Goal: Transaction & Acquisition: Purchase product/service

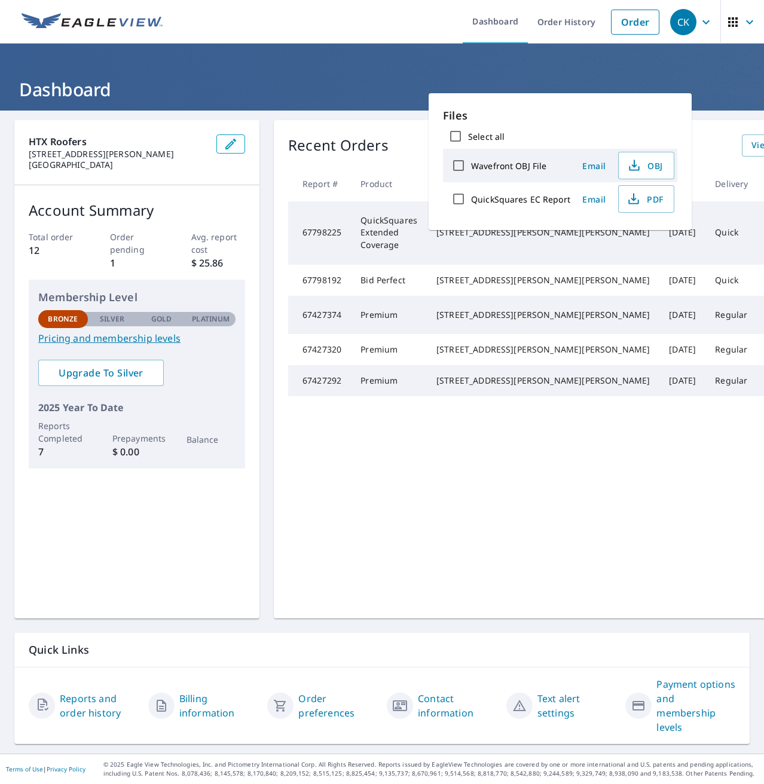
click at [705, 253] on td "Quick" at bounding box center [731, 232] width 52 height 63
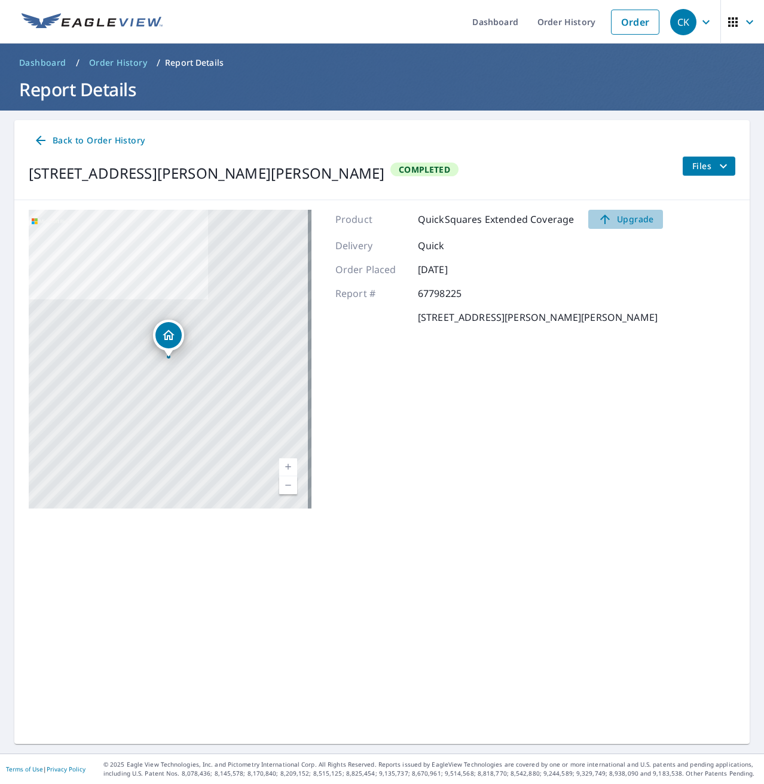
click at [633, 216] on span "Upgrade" at bounding box center [625, 219] width 60 height 14
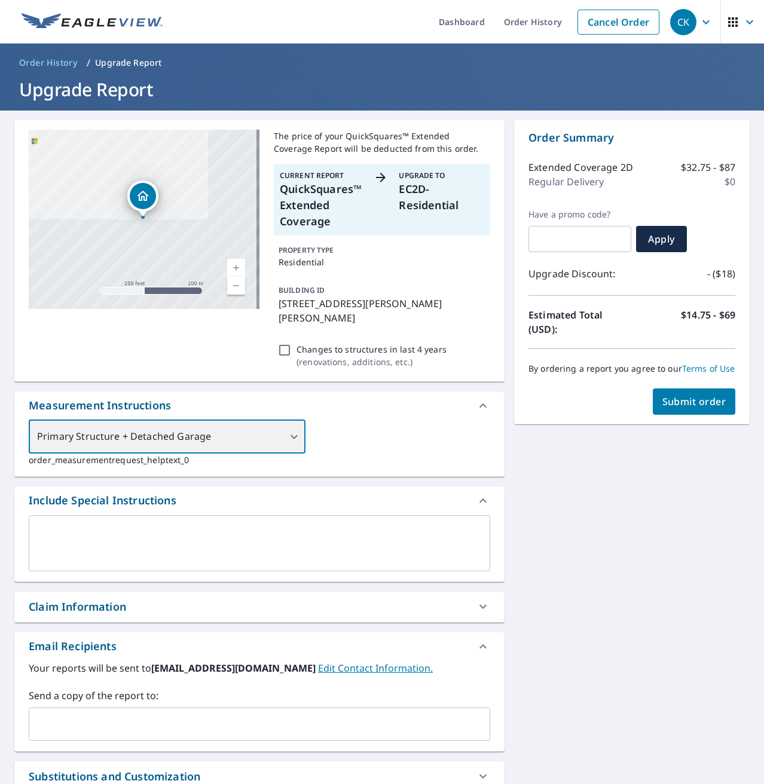
click at [271, 426] on div "Primary Structure + Detached Garage" at bounding box center [167, 436] width 277 height 33
click at [278, 420] on div "Primary Structure + Detached Garage" at bounding box center [167, 436] width 277 height 33
click at [291, 422] on div "Primary Structure + Detached Garage" at bounding box center [167, 436] width 277 height 33
click at [42, 64] on span "Order History" at bounding box center [48, 63] width 58 height 12
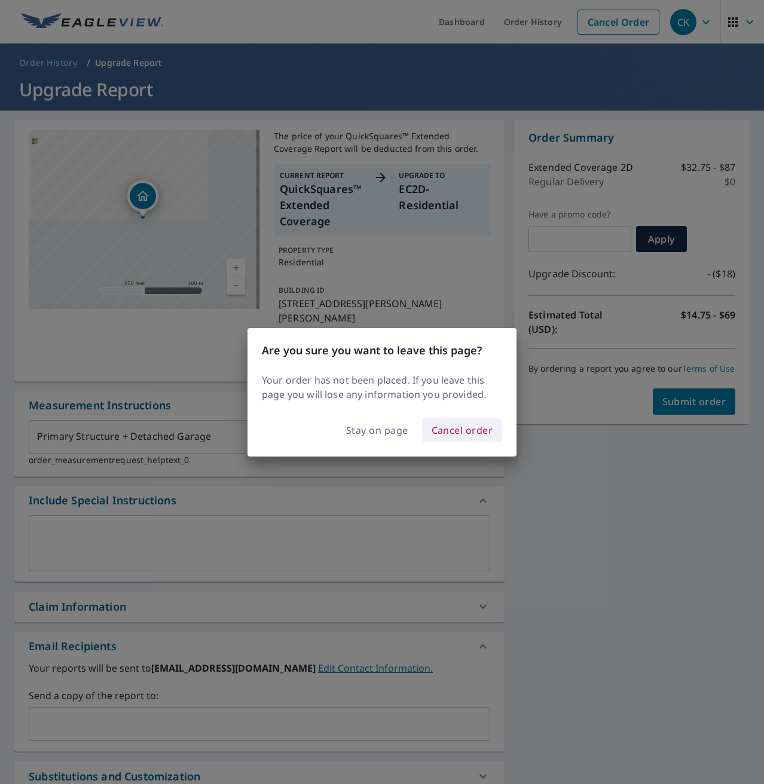
click at [460, 434] on span "Cancel order" at bounding box center [462, 430] width 62 height 17
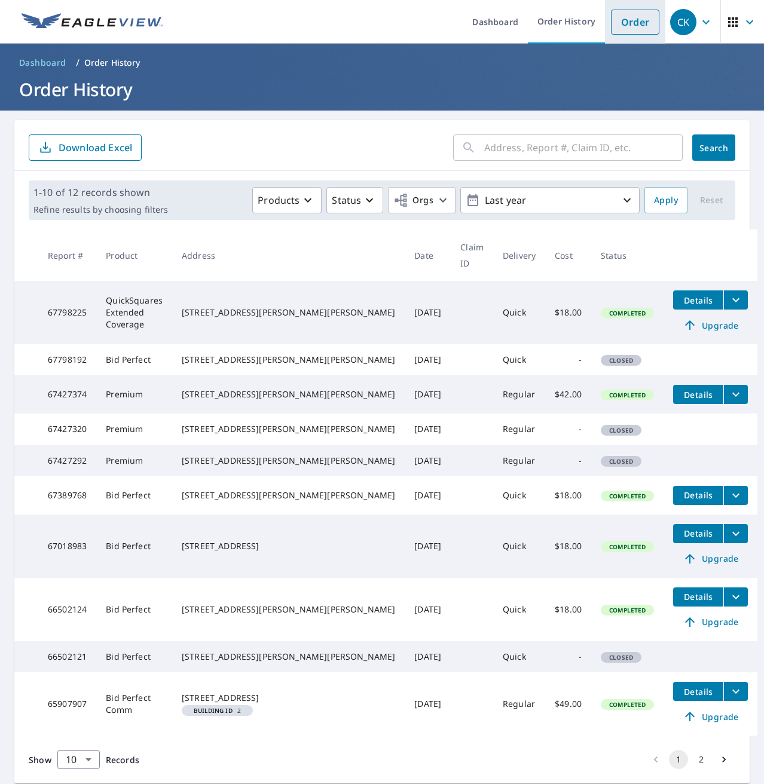
click at [623, 20] on link "Order" at bounding box center [635, 22] width 48 height 25
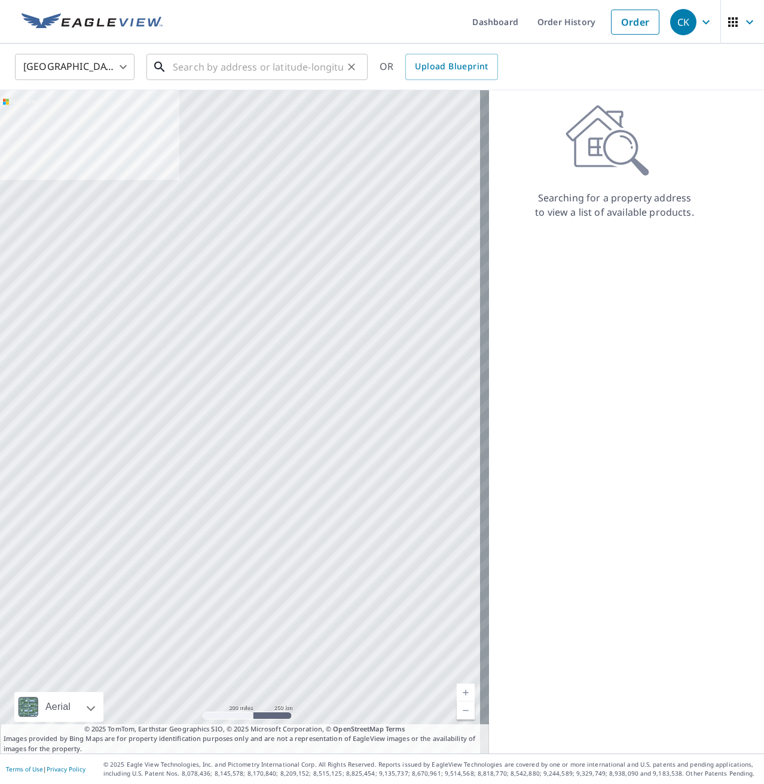
click at [229, 65] on input "text" at bounding box center [258, 66] width 170 height 33
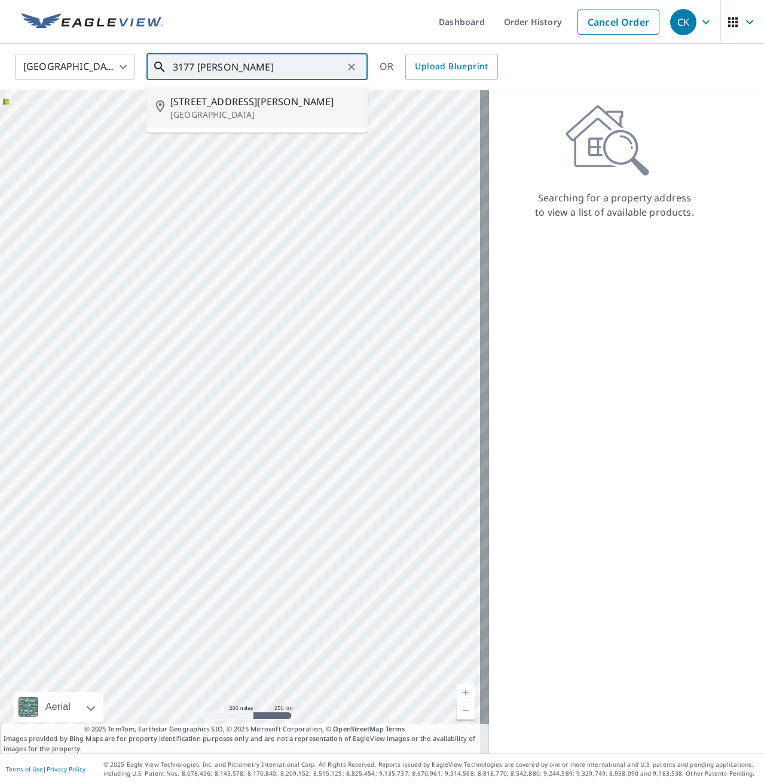
click at [253, 109] on p "[GEOGRAPHIC_DATA]" at bounding box center [264, 115] width 188 height 12
type input "[STREET_ADDRESS][PERSON_NAME][PERSON_NAME]"
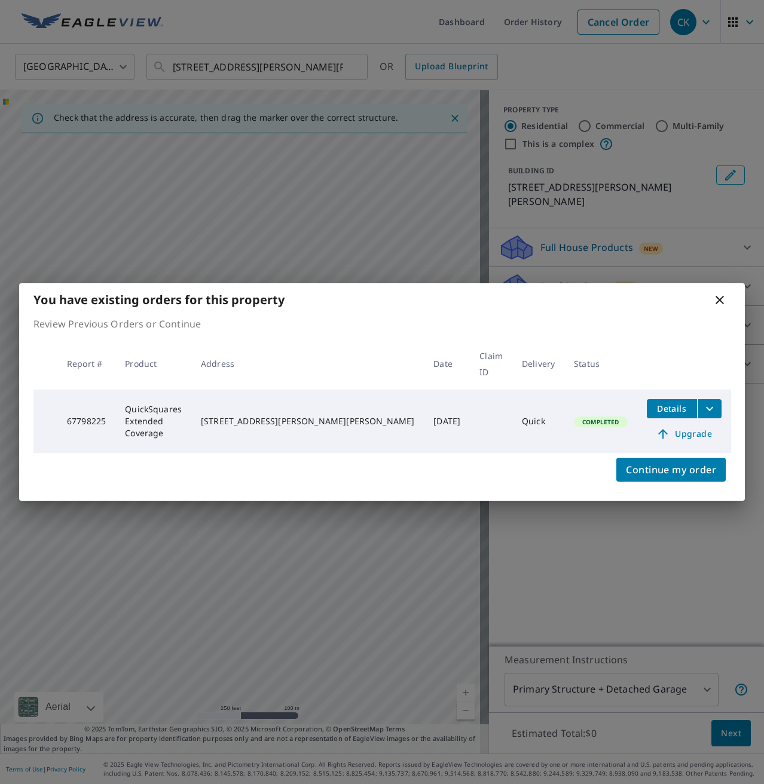
click at [706, 402] on icon "filesDropdownBtn-67798225" at bounding box center [709, 409] width 14 height 14
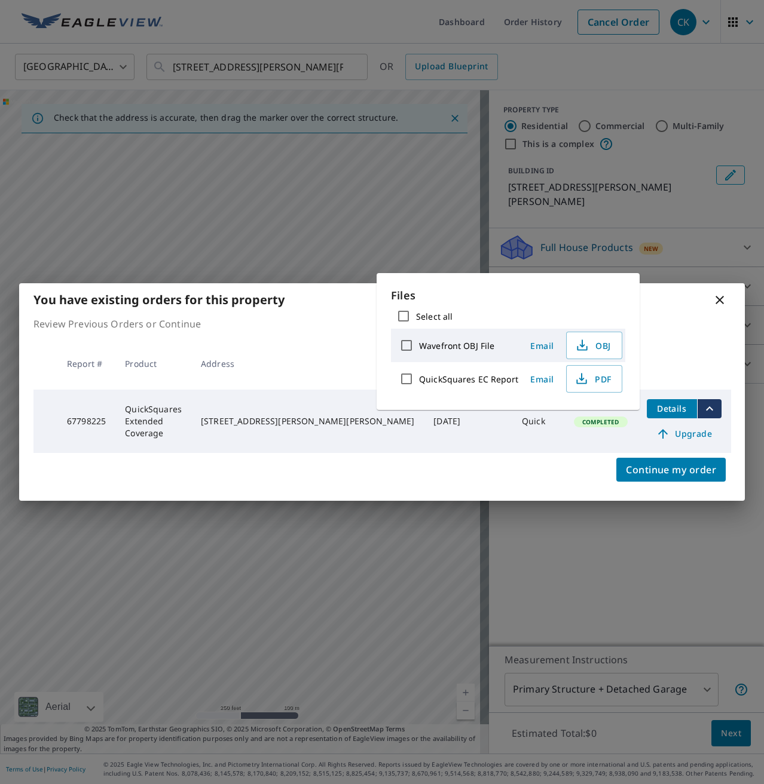
click at [718, 307] on icon at bounding box center [719, 300] width 14 height 14
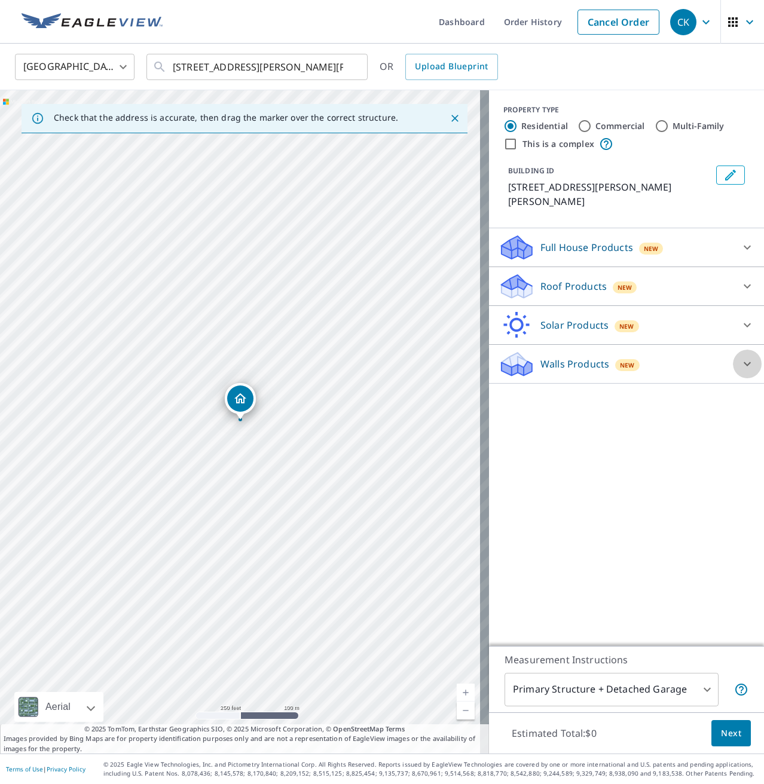
click at [740, 357] on icon at bounding box center [747, 364] width 14 height 14
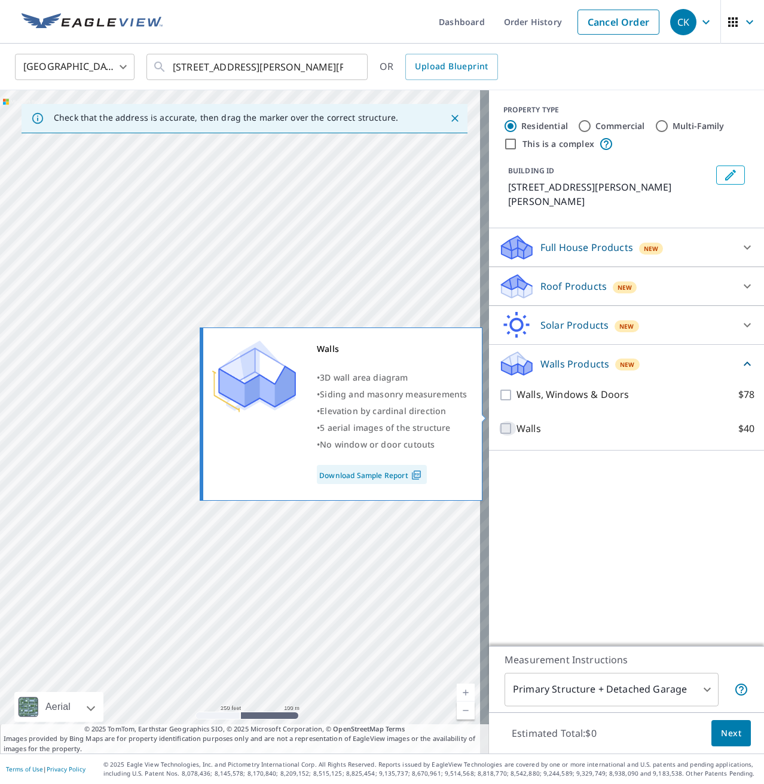
click at [503, 421] on input "Walls $40" at bounding box center [507, 428] width 18 height 14
checkbox input "true"
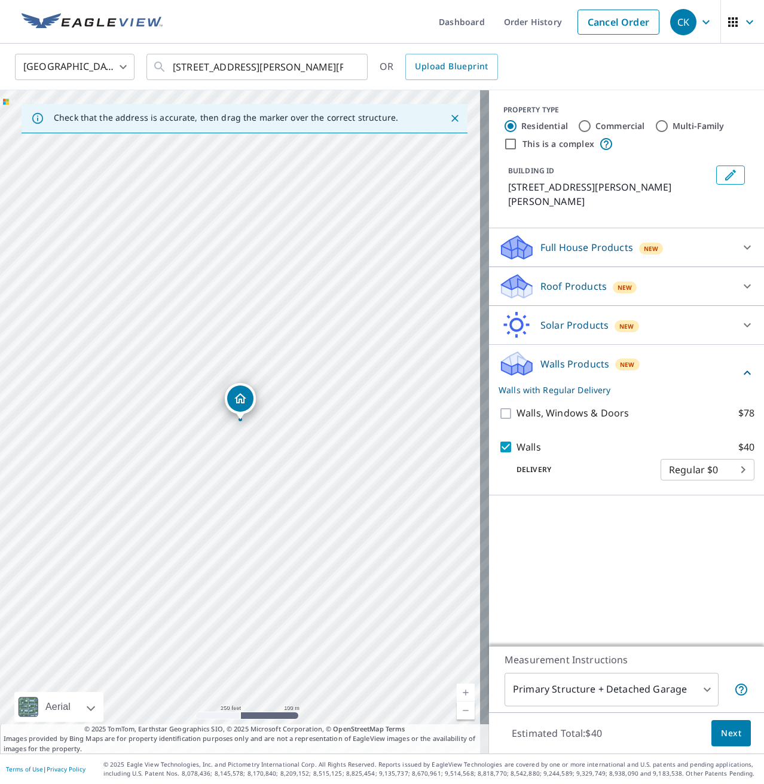
click at [685, 693] on body "CK CK Dashboard Order History Cancel Order CK [GEOGRAPHIC_DATA] [GEOGRAPHIC_DAT…" at bounding box center [382, 392] width 764 height 784
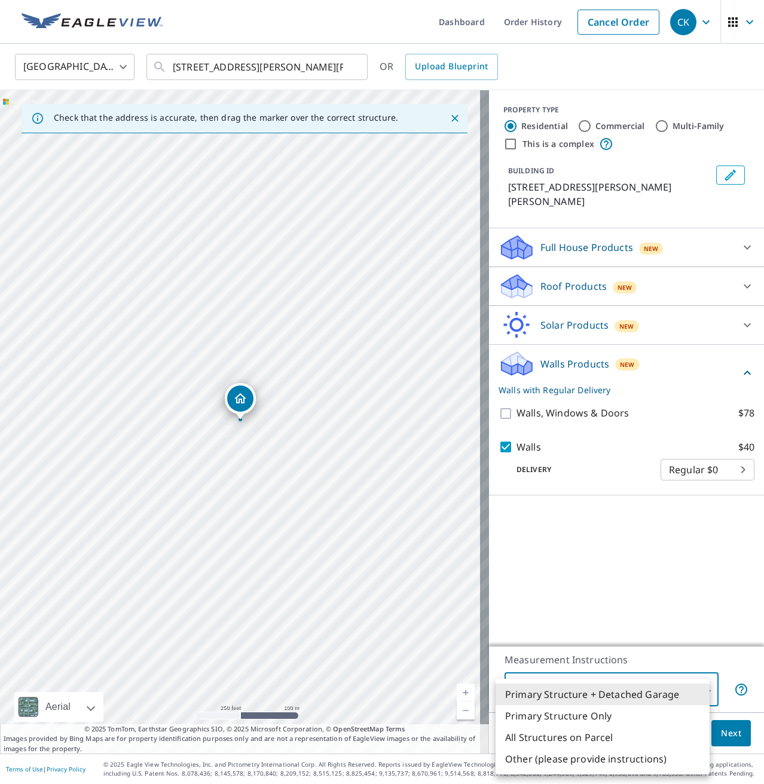
click at [623, 718] on li "Primary Structure Only" at bounding box center [602, 716] width 214 height 22
type input "2"
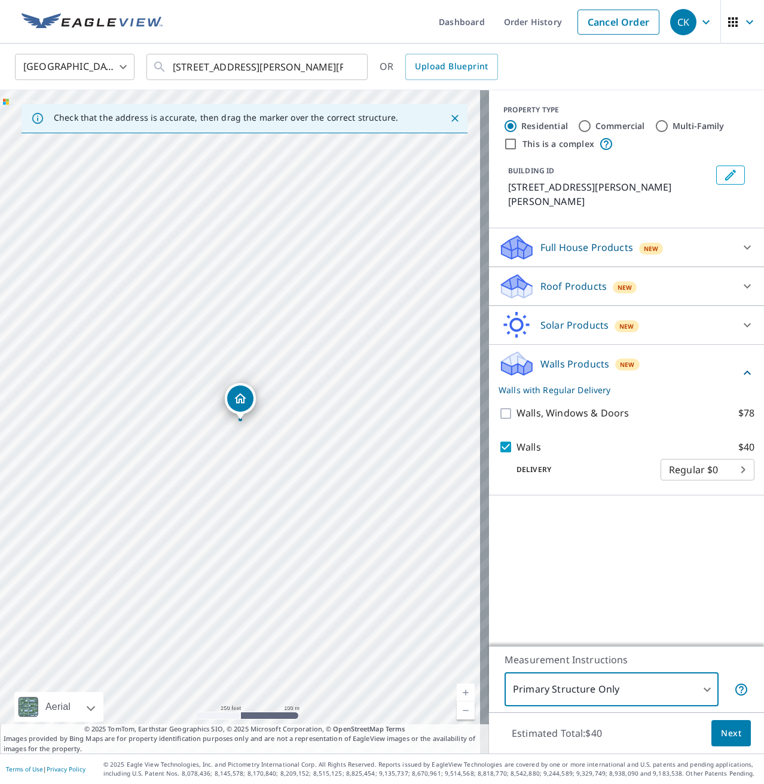
click at [731, 742] on button "Next" at bounding box center [730, 733] width 39 height 27
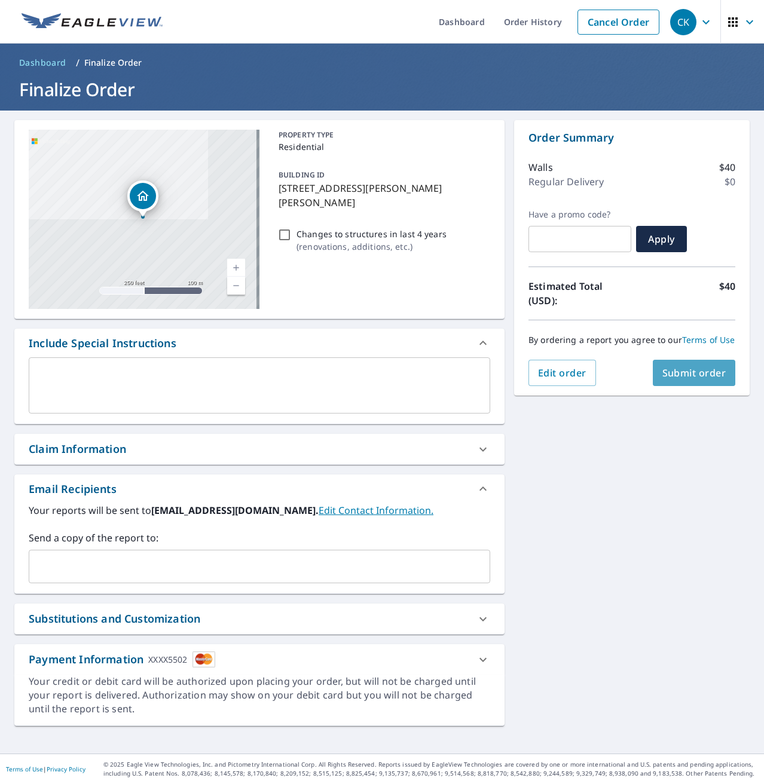
click at [708, 379] on span "Submit order" at bounding box center [694, 372] width 64 height 13
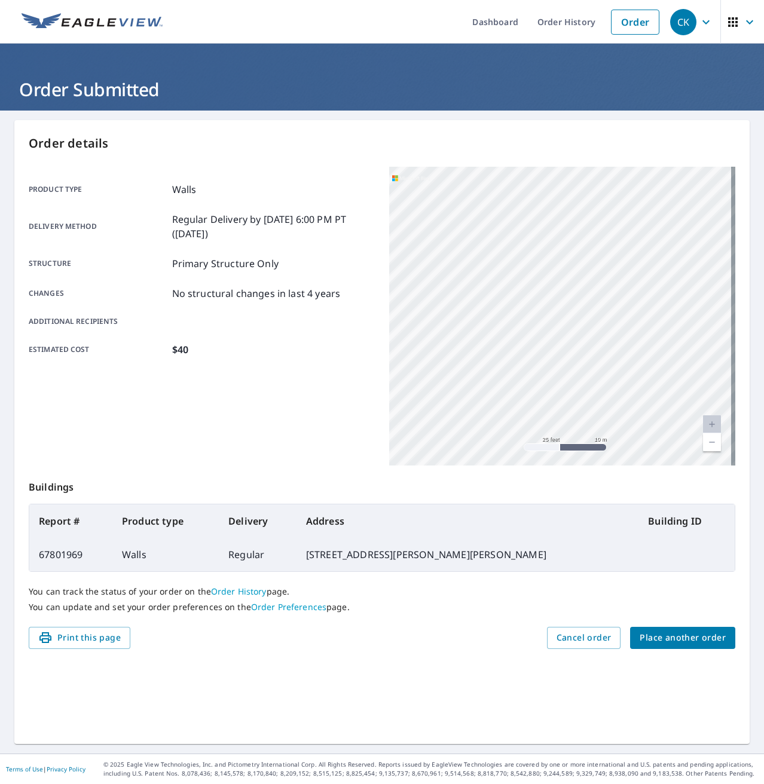
drag, startPoint x: 525, startPoint y: 307, endPoint x: 629, endPoint y: 379, distance: 127.0
click at [628, 384] on div "[STREET_ADDRESS][PERSON_NAME][PERSON_NAME]" at bounding box center [562, 316] width 346 height 299
drag, startPoint x: 565, startPoint y: 205, endPoint x: 583, endPoint y: 308, distance: 104.9
click at [583, 308] on div "[STREET_ADDRESS][PERSON_NAME][PERSON_NAME]" at bounding box center [562, 316] width 346 height 299
drag, startPoint x: 538, startPoint y: 278, endPoint x: 553, endPoint y: 333, distance: 57.0
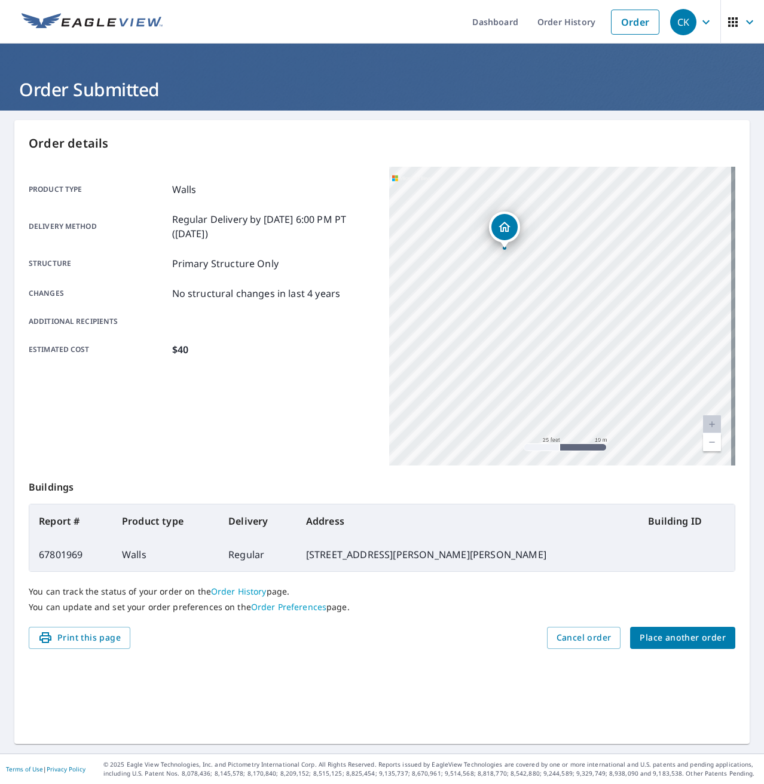
click at [559, 332] on div "[STREET_ADDRESS][PERSON_NAME][PERSON_NAME]" at bounding box center [562, 316] width 346 height 299
drag, startPoint x: 580, startPoint y: 252, endPoint x: 544, endPoint y: 336, distance: 91.9
click at [543, 369] on div "[STREET_ADDRESS][PERSON_NAME][PERSON_NAME]" at bounding box center [562, 316] width 346 height 299
drag, startPoint x: 544, startPoint y: 354, endPoint x: 540, endPoint y: 363, distance: 9.4
click at [540, 363] on div "[STREET_ADDRESS][PERSON_NAME][PERSON_NAME]" at bounding box center [562, 316] width 346 height 299
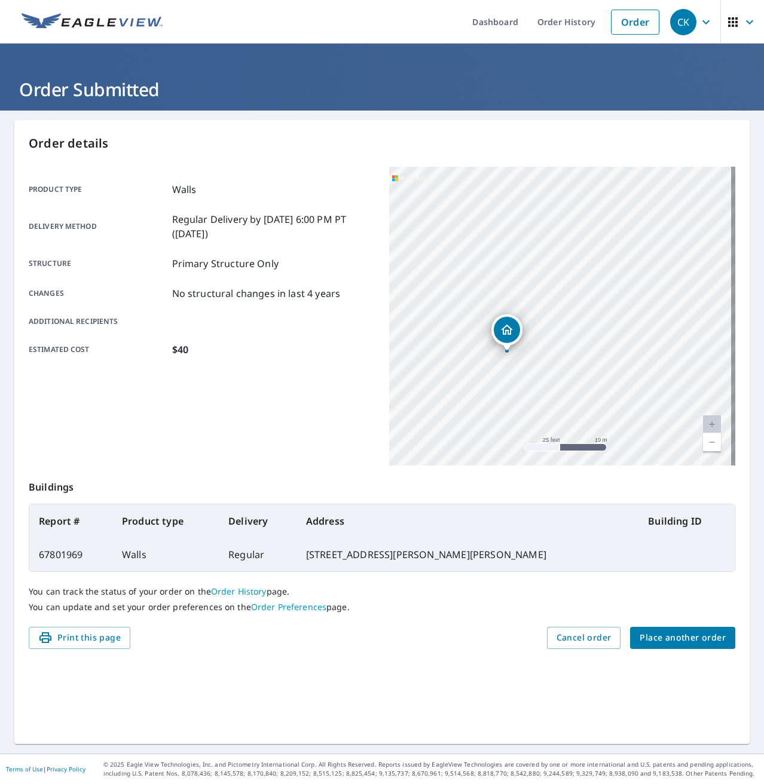
drag, startPoint x: 560, startPoint y: 351, endPoint x: 545, endPoint y: 390, distance: 41.1
click at [546, 390] on div "[STREET_ADDRESS][PERSON_NAME][PERSON_NAME]" at bounding box center [562, 316] width 346 height 299
drag, startPoint x: 636, startPoint y: 265, endPoint x: 559, endPoint y: 255, distance: 77.1
click at [563, 255] on div "[STREET_ADDRESS][PERSON_NAME][PERSON_NAME]" at bounding box center [562, 316] width 346 height 299
drag, startPoint x: 629, startPoint y: 420, endPoint x: 587, endPoint y: 302, distance: 124.7
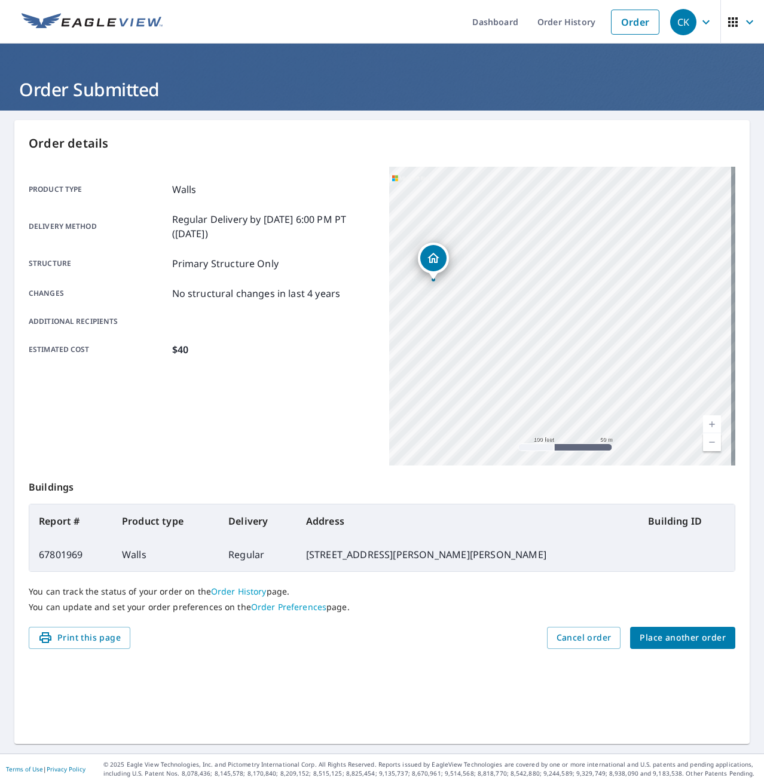
click at [587, 302] on div "[STREET_ADDRESS][PERSON_NAME][PERSON_NAME]" at bounding box center [562, 316] width 346 height 299
drag, startPoint x: 510, startPoint y: 310, endPoint x: 676, endPoint y: 295, distance: 166.8
click at [676, 295] on div "[STREET_ADDRESS][PERSON_NAME][PERSON_NAME]" at bounding box center [562, 316] width 346 height 299
drag, startPoint x: 518, startPoint y: 336, endPoint x: 630, endPoint y: 326, distance: 113.5
click at [630, 326] on div "[STREET_ADDRESS][PERSON_NAME][PERSON_NAME]" at bounding box center [562, 316] width 346 height 299
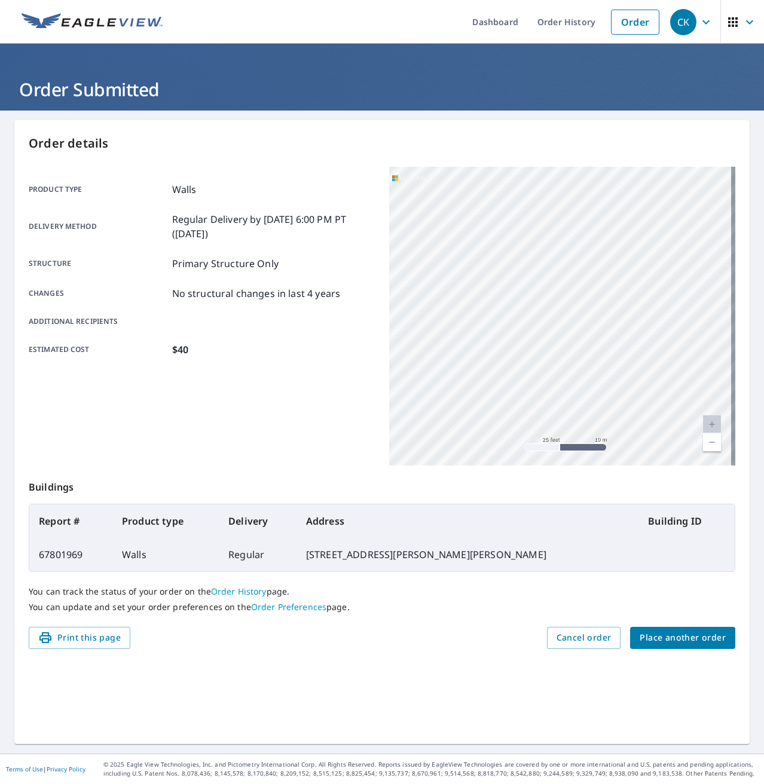
drag, startPoint x: 592, startPoint y: 311, endPoint x: 607, endPoint y: 347, distance: 38.6
click at [607, 347] on div "[STREET_ADDRESS][PERSON_NAME][PERSON_NAME]" at bounding box center [562, 316] width 346 height 299
drag, startPoint x: 616, startPoint y: 354, endPoint x: 623, endPoint y: 336, distance: 18.5
click at [623, 336] on div "[STREET_ADDRESS][PERSON_NAME][PERSON_NAME]" at bounding box center [562, 316] width 346 height 299
drag, startPoint x: 623, startPoint y: 336, endPoint x: 669, endPoint y: 372, distance: 58.8
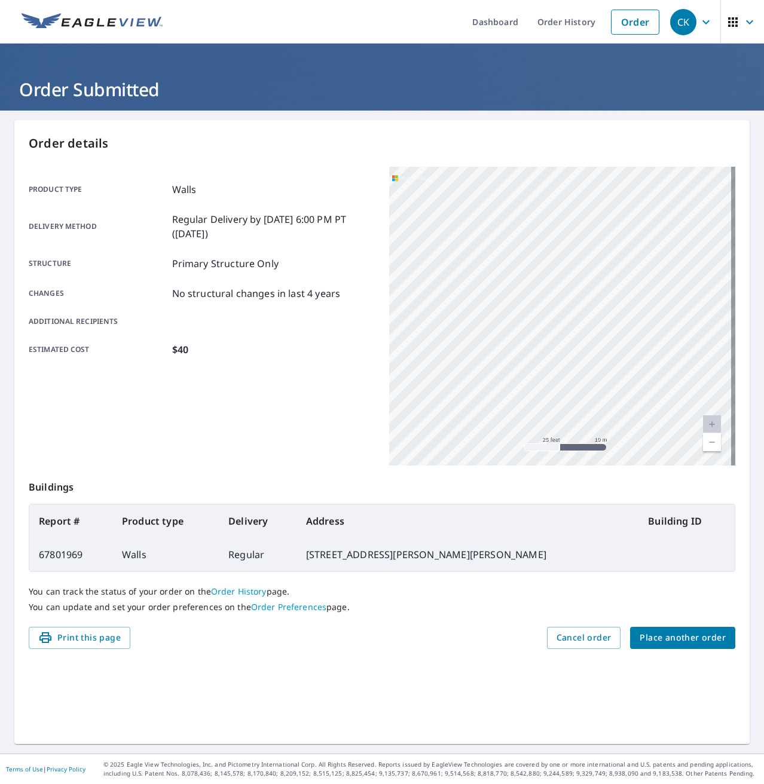
click at [669, 372] on div "[STREET_ADDRESS][PERSON_NAME][PERSON_NAME]" at bounding box center [562, 316] width 346 height 299
drag, startPoint x: 558, startPoint y: 240, endPoint x: 642, endPoint y: 299, distance: 102.5
click at [642, 299] on div "[STREET_ADDRESS][PERSON_NAME][PERSON_NAME]" at bounding box center [562, 316] width 346 height 299
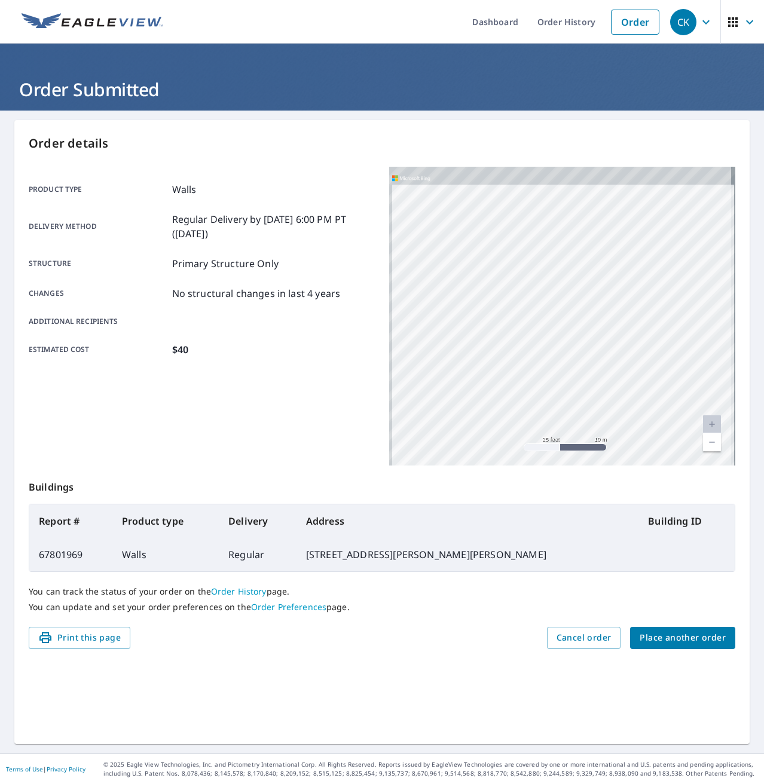
drag, startPoint x: 597, startPoint y: 231, endPoint x: 630, endPoint y: 385, distance: 157.8
click at [630, 385] on div "[STREET_ADDRESS][PERSON_NAME][PERSON_NAME]" at bounding box center [562, 316] width 346 height 299
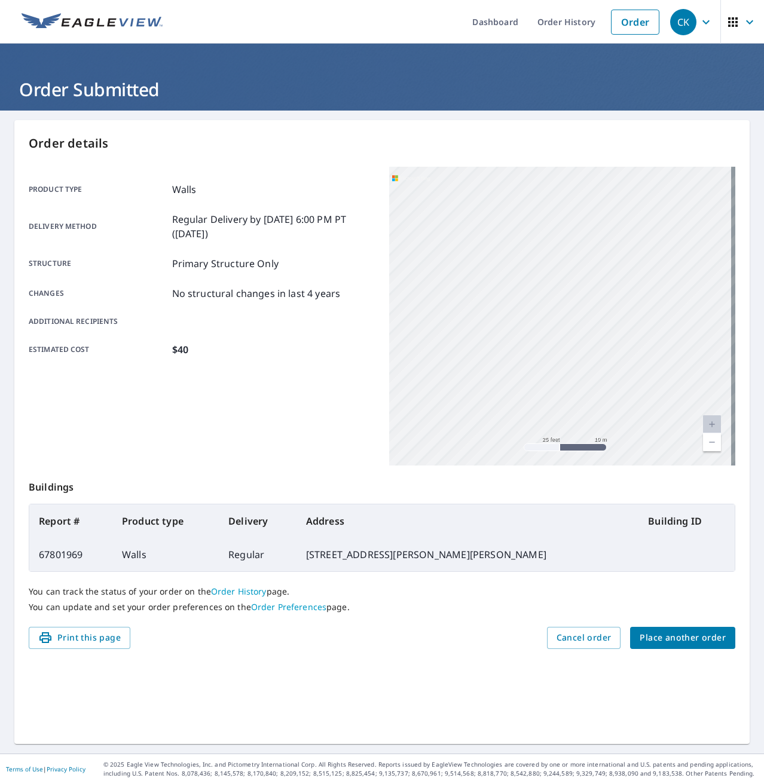
drag, startPoint x: 613, startPoint y: 336, endPoint x: 592, endPoint y: 232, distance: 106.2
click at [592, 233] on div "[STREET_ADDRESS][PERSON_NAME][PERSON_NAME]" at bounding box center [562, 316] width 346 height 299
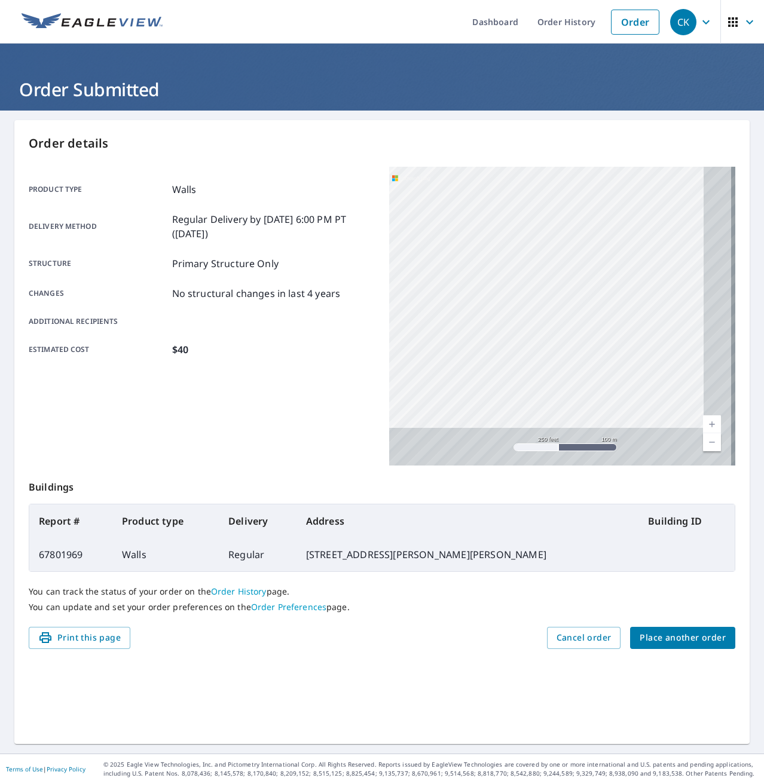
drag, startPoint x: 689, startPoint y: 357, endPoint x: 560, endPoint y: 217, distance: 190.8
click at [565, 219] on div "[STREET_ADDRESS][PERSON_NAME][PERSON_NAME]" at bounding box center [562, 316] width 346 height 299
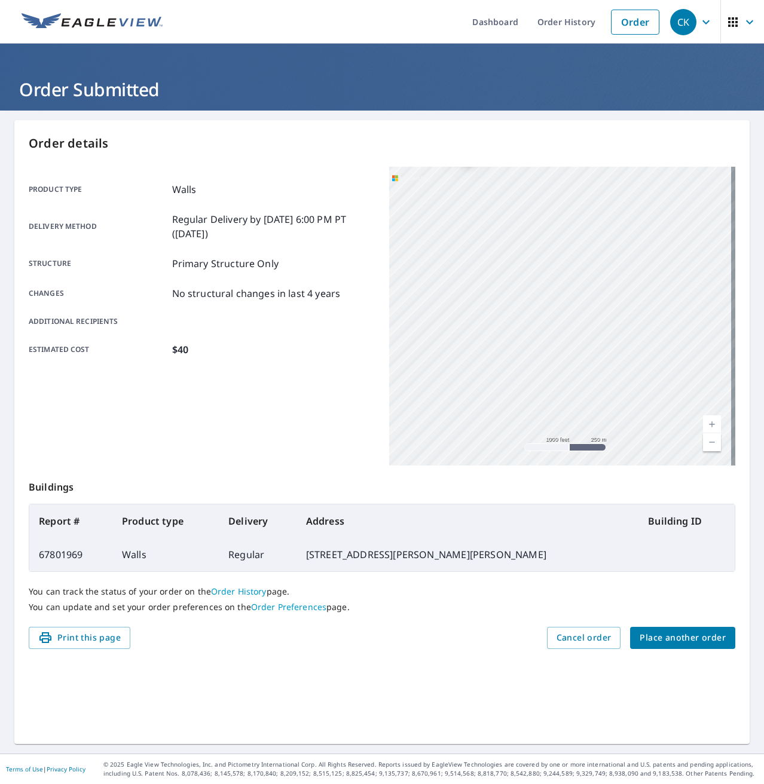
drag, startPoint x: 632, startPoint y: 327, endPoint x: 594, endPoint y: 287, distance: 55.8
click at [594, 287] on div "[STREET_ADDRESS][PERSON_NAME][PERSON_NAME]" at bounding box center [562, 316] width 346 height 299
drag, startPoint x: 574, startPoint y: 242, endPoint x: 503, endPoint y: 267, distance: 75.2
click at [505, 267] on div "[STREET_ADDRESS][PERSON_NAME][PERSON_NAME]" at bounding box center [562, 316] width 346 height 299
drag, startPoint x: 483, startPoint y: 293, endPoint x: 491, endPoint y: 354, distance: 60.8
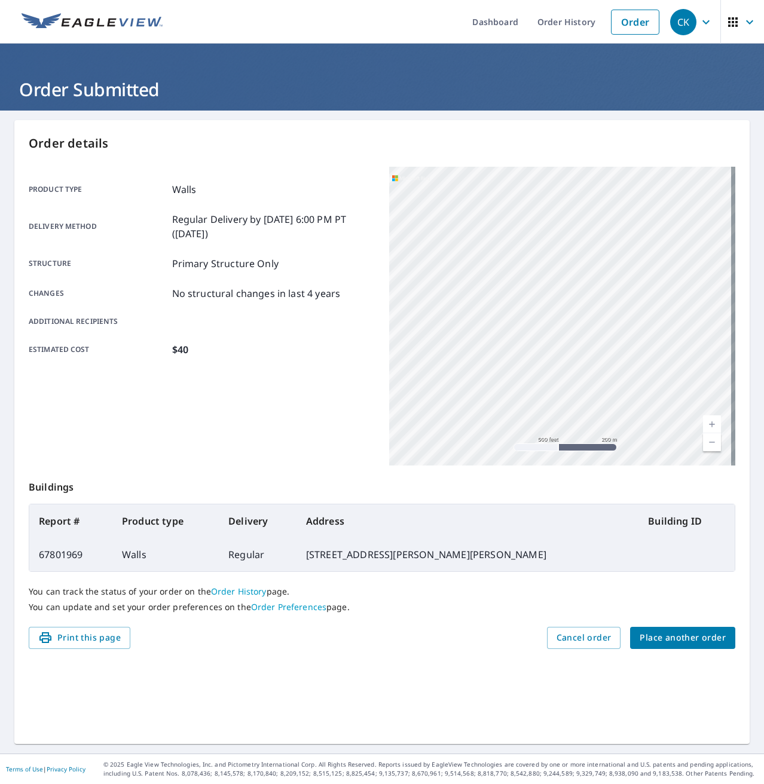
click at [491, 354] on div "[STREET_ADDRESS][PERSON_NAME][PERSON_NAME]" at bounding box center [562, 316] width 346 height 299
drag, startPoint x: 536, startPoint y: 382, endPoint x: 461, endPoint y: 274, distance: 131.8
click at [461, 275] on div "[STREET_ADDRESS][PERSON_NAME][PERSON_NAME]" at bounding box center [562, 316] width 346 height 299
drag, startPoint x: 538, startPoint y: 343, endPoint x: 503, endPoint y: 309, distance: 49.0
click at [503, 309] on div "[STREET_ADDRESS][PERSON_NAME][PERSON_NAME]" at bounding box center [562, 316] width 346 height 299
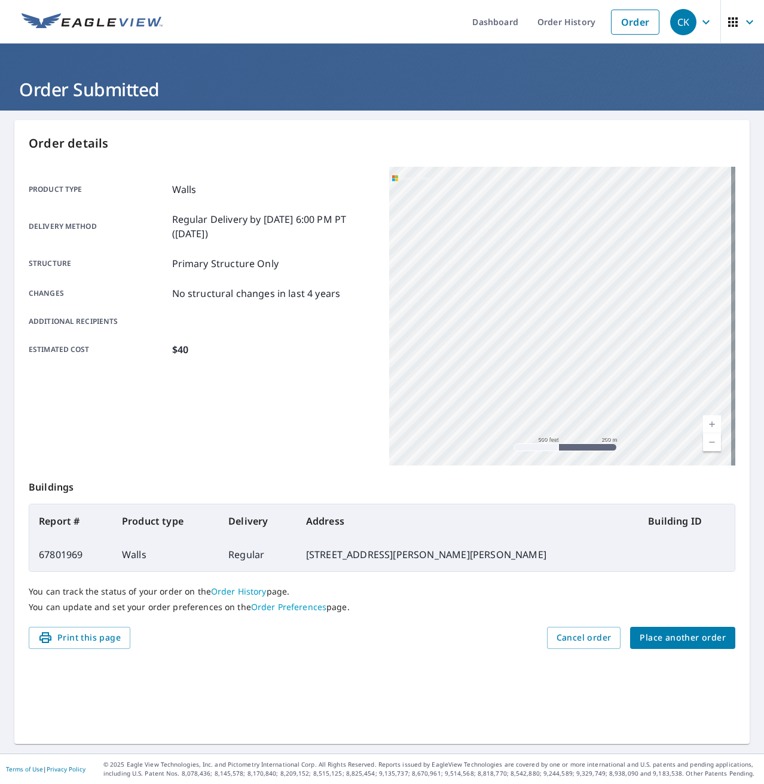
drag, startPoint x: 503, startPoint y: 325, endPoint x: 526, endPoint y: 383, distance: 62.8
click at [526, 383] on div "[STREET_ADDRESS][PERSON_NAME][PERSON_NAME]" at bounding box center [562, 316] width 346 height 299
drag, startPoint x: 498, startPoint y: 378, endPoint x: 524, endPoint y: 409, distance: 39.9
click at [524, 409] on div "[STREET_ADDRESS][PERSON_NAME][PERSON_NAME]" at bounding box center [562, 316] width 346 height 299
drag, startPoint x: 542, startPoint y: 386, endPoint x: 503, endPoint y: 274, distance: 118.3
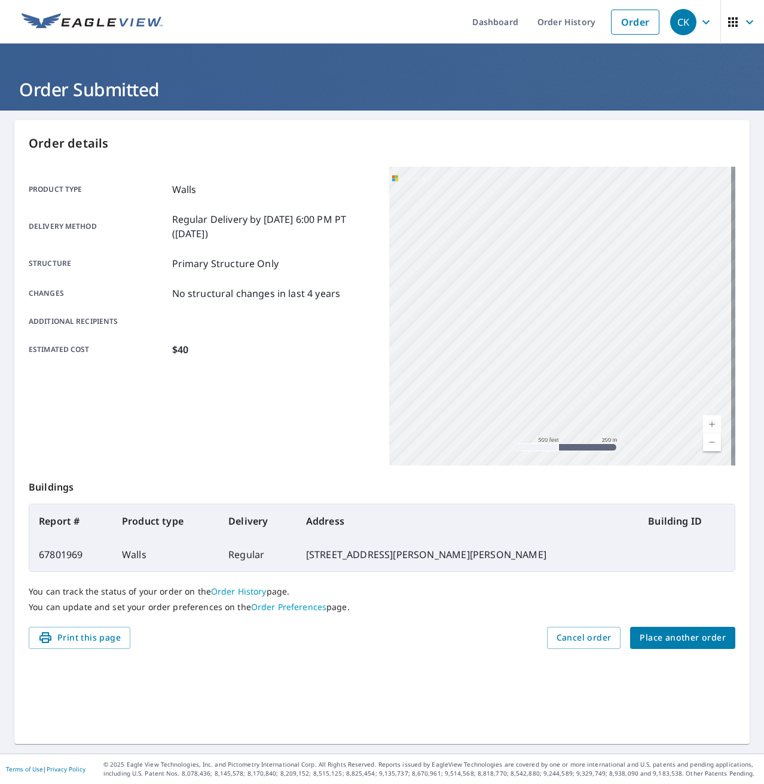
click at [504, 274] on div "[STREET_ADDRESS][PERSON_NAME][PERSON_NAME]" at bounding box center [562, 316] width 346 height 299
drag, startPoint x: 498, startPoint y: 311, endPoint x: 559, endPoint y: 367, distance: 82.9
click at [559, 367] on div "[STREET_ADDRESS][PERSON_NAME][PERSON_NAME]" at bounding box center [562, 316] width 346 height 299
drag, startPoint x: 513, startPoint y: 308, endPoint x: 614, endPoint y: 393, distance: 132.3
click at [614, 393] on div "[STREET_ADDRESS][PERSON_NAME][PERSON_NAME]" at bounding box center [562, 316] width 346 height 299
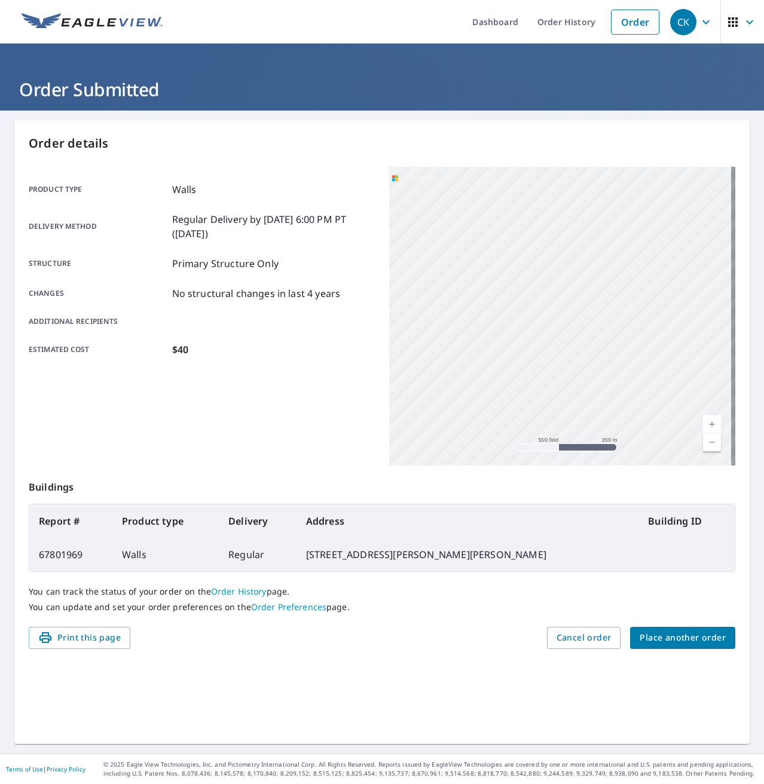
drag, startPoint x: 521, startPoint y: 305, endPoint x: 610, endPoint y: 324, distance: 91.1
click at [610, 324] on div "[STREET_ADDRESS][PERSON_NAME][PERSON_NAME]" at bounding box center [562, 316] width 346 height 299
drag, startPoint x: 603, startPoint y: 366, endPoint x: 613, endPoint y: 390, distance: 25.7
click at [613, 390] on div "[STREET_ADDRESS][PERSON_NAME][PERSON_NAME]" at bounding box center [562, 316] width 346 height 299
drag, startPoint x: 493, startPoint y: 286, endPoint x: 576, endPoint y: 378, distance: 123.5
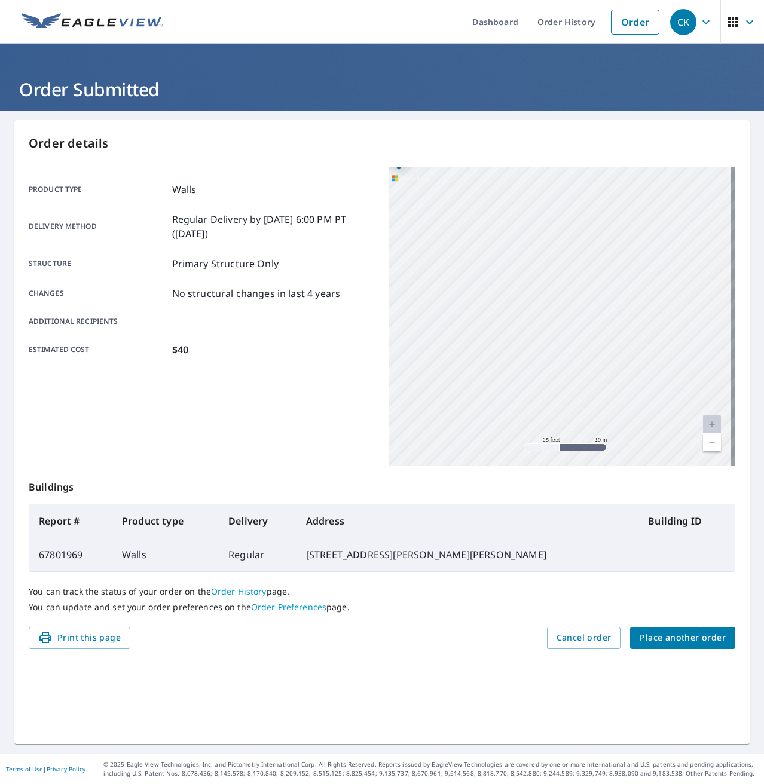
click at [576, 378] on div "[STREET_ADDRESS][PERSON_NAME][PERSON_NAME]" at bounding box center [562, 316] width 346 height 299
drag, startPoint x: 458, startPoint y: 290, endPoint x: 558, endPoint y: 339, distance: 112.0
click at [586, 368] on div "[STREET_ADDRESS][PERSON_NAME][PERSON_NAME]" at bounding box center [562, 316] width 346 height 299
drag, startPoint x: 513, startPoint y: 332, endPoint x: 521, endPoint y: 338, distance: 9.4
click at [527, 357] on div "[STREET_ADDRESS][PERSON_NAME][PERSON_NAME]" at bounding box center [562, 316] width 346 height 299
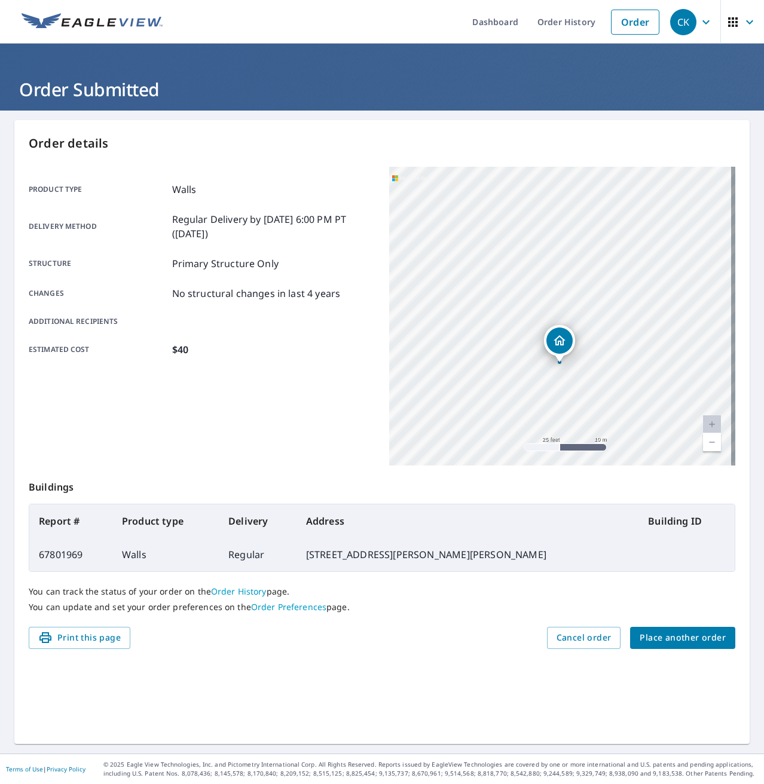
drag, startPoint x: 500, startPoint y: 346, endPoint x: 497, endPoint y: 334, distance: 12.3
click at [499, 347] on div "[STREET_ADDRESS][PERSON_NAME][PERSON_NAME]" at bounding box center [562, 316] width 346 height 299
drag, startPoint x: 583, startPoint y: 315, endPoint x: 571, endPoint y: 290, distance: 27.8
click at [572, 290] on div "[STREET_ADDRESS][PERSON_NAME][PERSON_NAME]" at bounding box center [562, 316] width 346 height 299
drag, startPoint x: 604, startPoint y: 355, endPoint x: 531, endPoint y: 336, distance: 75.4
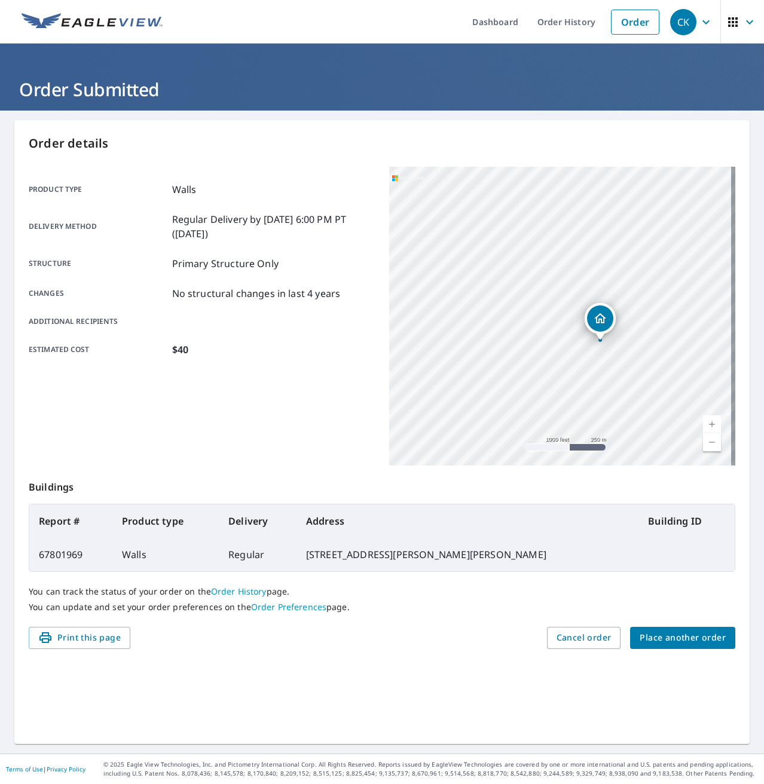
click at [531, 336] on div "[STREET_ADDRESS][PERSON_NAME][PERSON_NAME]" at bounding box center [562, 316] width 346 height 299
drag, startPoint x: 583, startPoint y: 359, endPoint x: 506, endPoint y: 290, distance: 102.8
click at [506, 290] on div "[STREET_ADDRESS][PERSON_NAME][PERSON_NAME]" at bounding box center [562, 316] width 346 height 299
drag, startPoint x: 580, startPoint y: 228, endPoint x: 585, endPoint y: 327, distance: 99.9
click at [586, 328] on div "[STREET_ADDRESS][PERSON_NAME][PERSON_NAME]" at bounding box center [562, 316] width 346 height 299
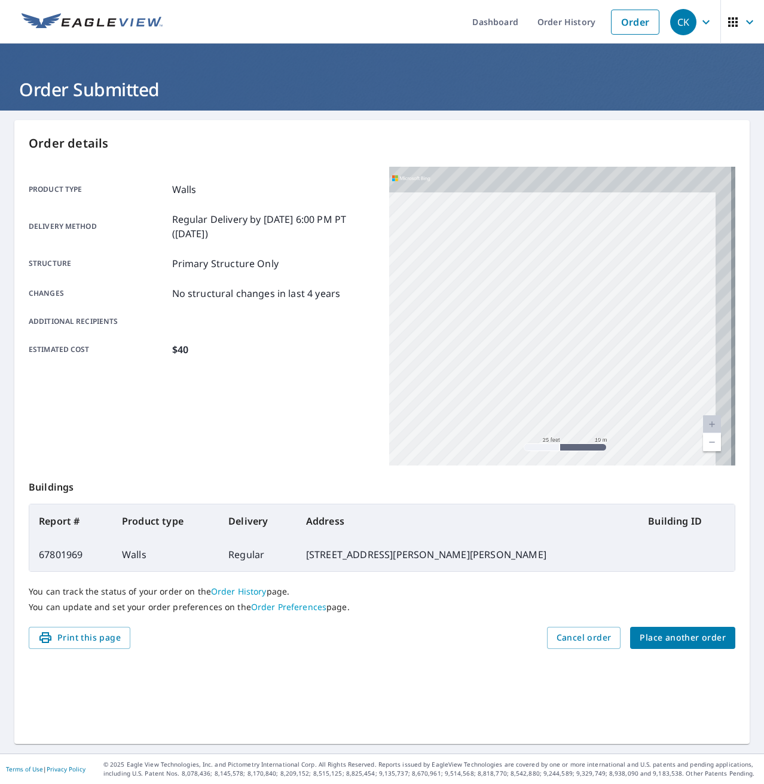
drag, startPoint x: 658, startPoint y: 265, endPoint x: 587, endPoint y: 372, distance: 128.1
click at [593, 415] on div "[STREET_ADDRESS][PERSON_NAME][PERSON_NAME]" at bounding box center [562, 316] width 346 height 299
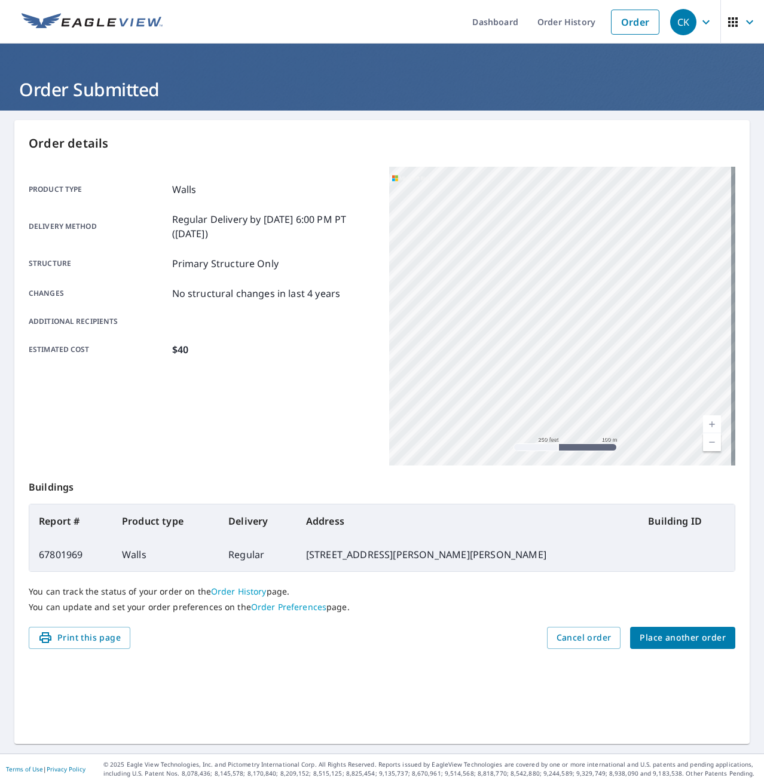
drag, startPoint x: 576, startPoint y: 274, endPoint x: 572, endPoint y: 247, distance: 27.8
click at [572, 247] on div "[STREET_ADDRESS][PERSON_NAME][PERSON_NAME]" at bounding box center [562, 316] width 346 height 299
drag, startPoint x: 486, startPoint y: 266, endPoint x: 558, endPoint y: 473, distance: 218.9
click at [558, 477] on div "Order details Product type Walls Delivery method Regular Delivery by [DATE] 6:0…" at bounding box center [381, 432] width 735 height 624
drag, startPoint x: 571, startPoint y: 389, endPoint x: 597, endPoint y: 402, distance: 28.6
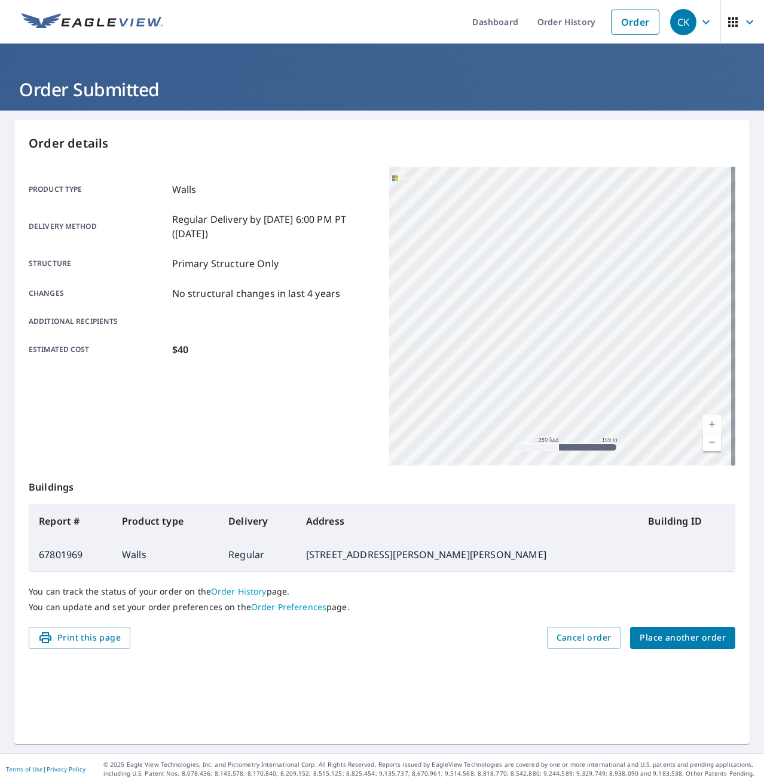
click at [596, 402] on div "[STREET_ADDRESS][PERSON_NAME][PERSON_NAME]" at bounding box center [562, 316] width 346 height 299
drag, startPoint x: 530, startPoint y: 295, endPoint x: 567, endPoint y: 381, distance: 94.2
click at [567, 381] on div "[STREET_ADDRESS][PERSON_NAME][PERSON_NAME]" at bounding box center [562, 316] width 346 height 299
drag, startPoint x: 581, startPoint y: 414, endPoint x: 602, endPoint y: 431, distance: 27.5
click at [602, 431] on div "[STREET_ADDRESS][PERSON_NAME][PERSON_NAME]" at bounding box center [562, 316] width 346 height 299
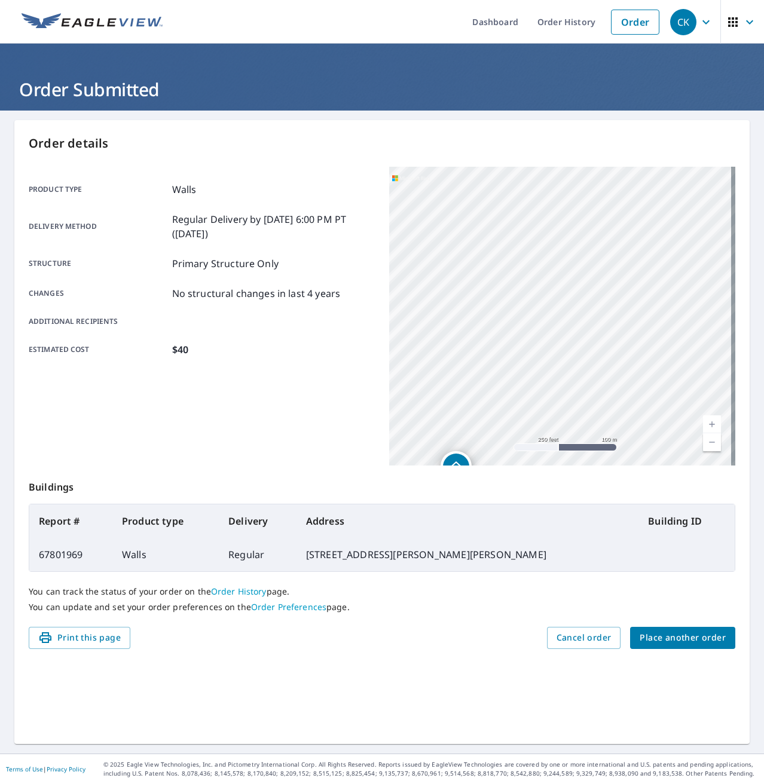
drag, startPoint x: 568, startPoint y: 410, endPoint x: 610, endPoint y: 451, distance: 58.7
click at [610, 451] on div "[STREET_ADDRESS][PERSON_NAME][PERSON_NAME]" at bounding box center [562, 316] width 346 height 299
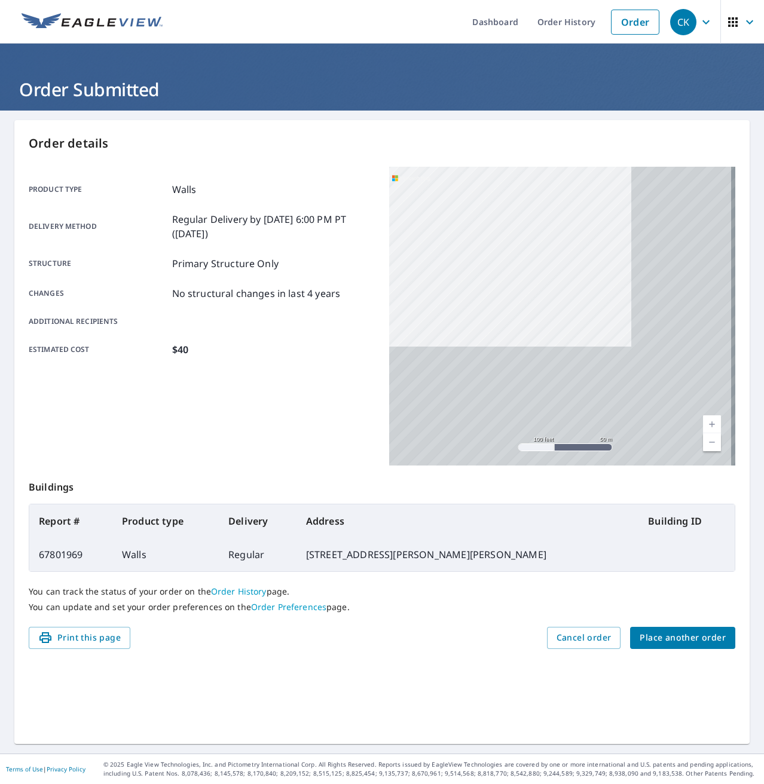
drag, startPoint x: 676, startPoint y: 398, endPoint x: 532, endPoint y: 216, distance: 232.3
click at [532, 217] on div "[STREET_ADDRESS][PERSON_NAME][PERSON_NAME]" at bounding box center [562, 316] width 346 height 299
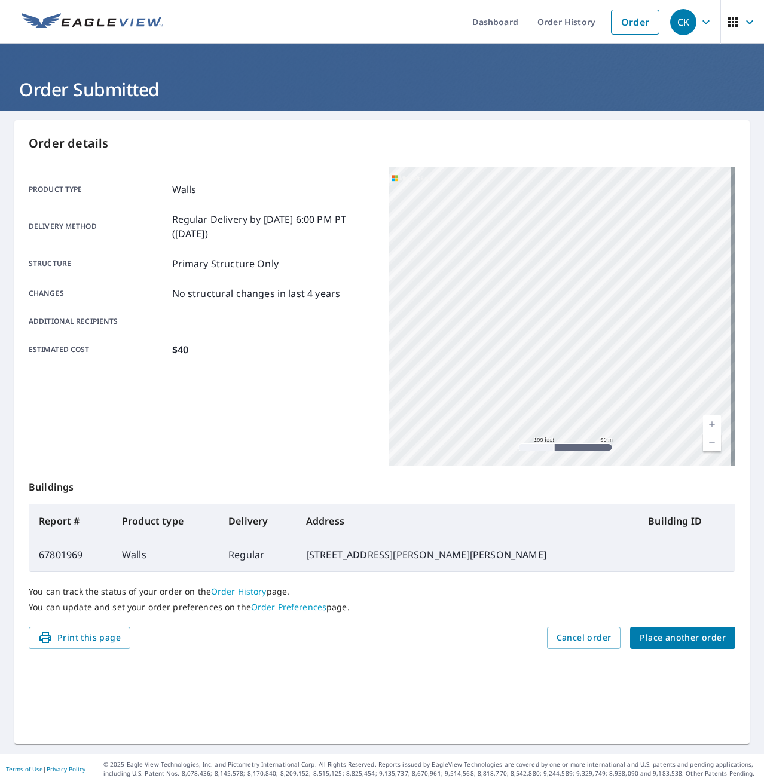
click at [466, 189] on div "[STREET_ADDRESS][PERSON_NAME][PERSON_NAME]" at bounding box center [562, 316] width 346 height 299
drag, startPoint x: 498, startPoint y: 320, endPoint x: 510, endPoint y: 129, distance: 191.6
click at [510, 144] on div "Order details Product type Walls Delivery method Regular Delivery by [DATE] 6:0…" at bounding box center [381, 432] width 735 height 624
click at [500, 236] on div "[STREET_ADDRESS][PERSON_NAME][PERSON_NAME]" at bounding box center [562, 316] width 346 height 299
drag, startPoint x: 678, startPoint y: 226, endPoint x: 590, endPoint y: 369, distance: 167.9
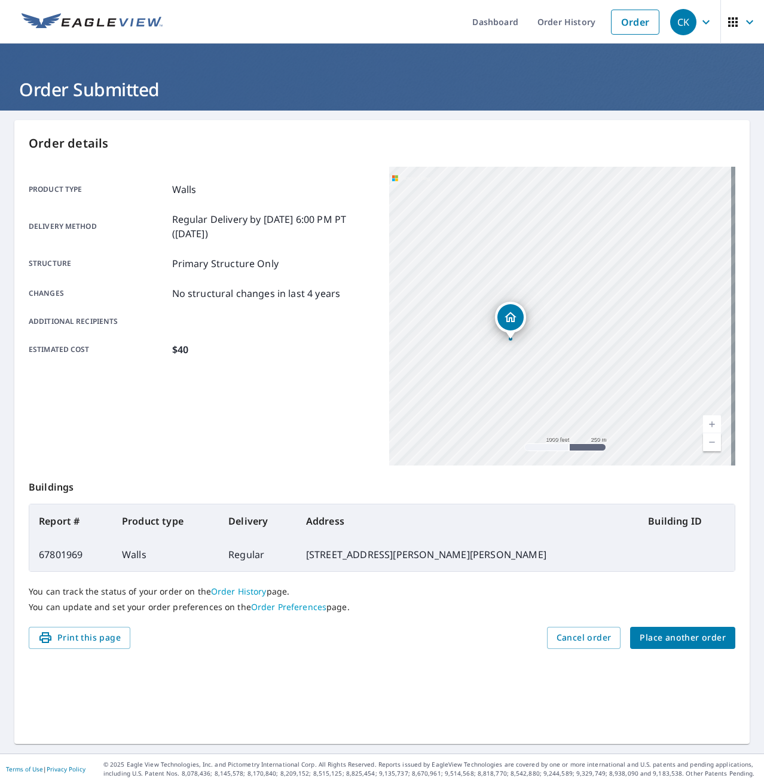
click at [593, 369] on div "[STREET_ADDRESS][PERSON_NAME][PERSON_NAME]" at bounding box center [562, 316] width 346 height 299
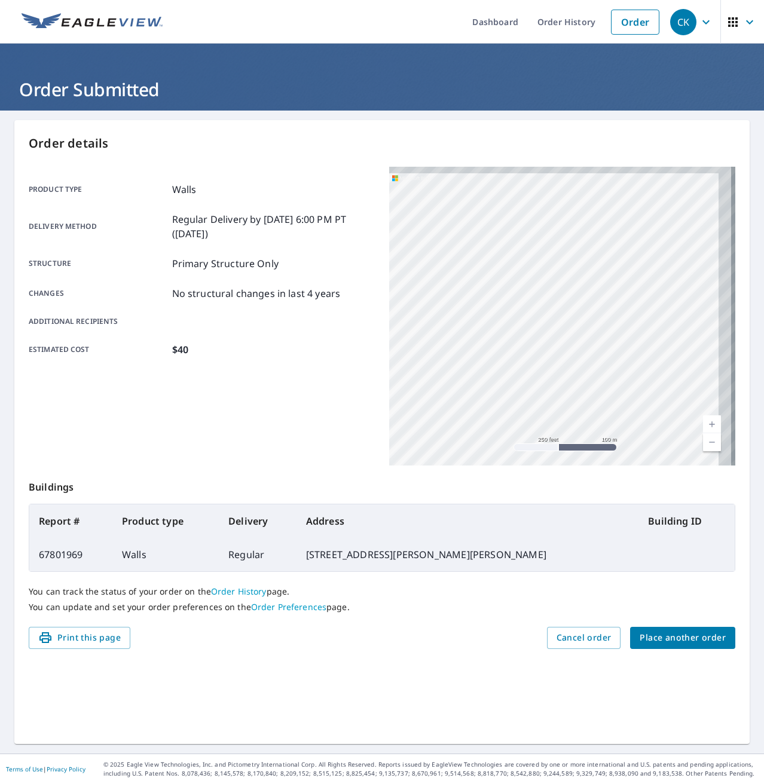
drag, startPoint x: 666, startPoint y: 295, endPoint x: 507, endPoint y: 415, distance: 199.2
click at [509, 415] on div "[STREET_ADDRESS][PERSON_NAME][PERSON_NAME]" at bounding box center [562, 316] width 346 height 299
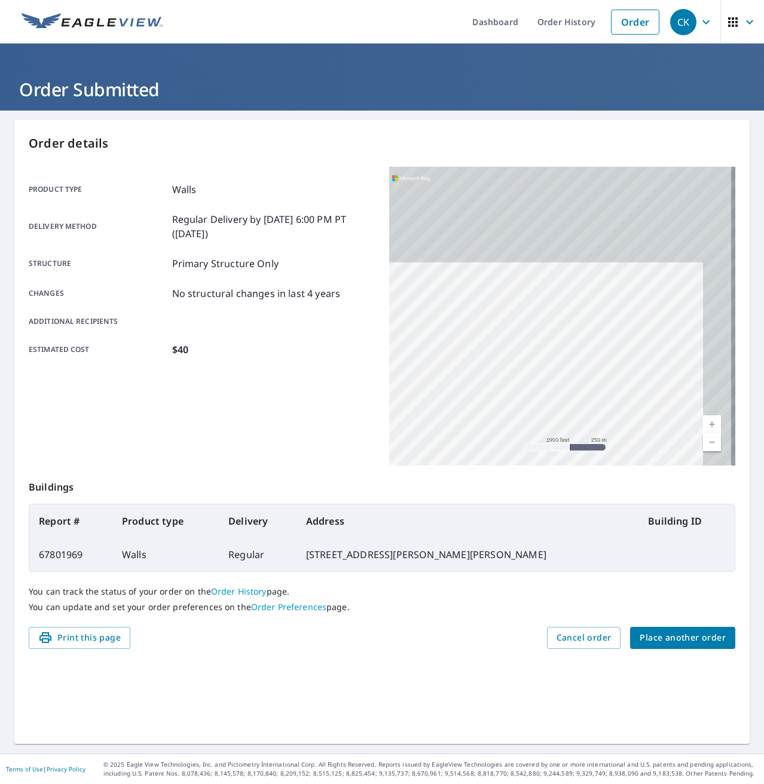
drag, startPoint x: 568, startPoint y: 354, endPoint x: 553, endPoint y: 410, distance: 57.7
click at [553, 410] on div "[STREET_ADDRESS][PERSON_NAME][PERSON_NAME]" at bounding box center [562, 316] width 346 height 299
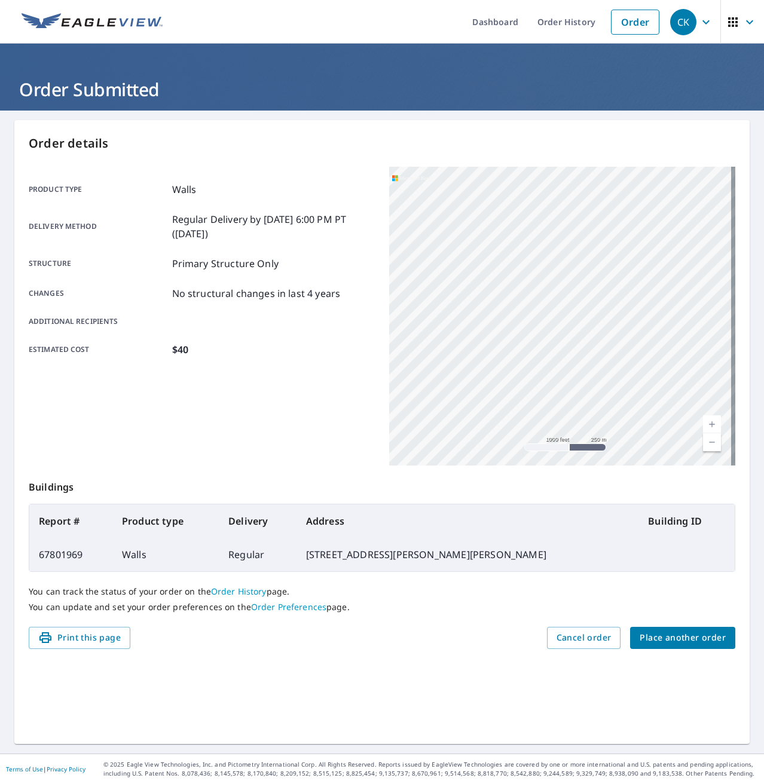
drag, startPoint x: 530, startPoint y: 381, endPoint x: 534, endPoint y: 365, distance: 16.7
click at [534, 389] on div "[STREET_ADDRESS][PERSON_NAME][PERSON_NAME]" at bounding box center [562, 316] width 346 height 299
drag, startPoint x: 506, startPoint y: 270, endPoint x: 560, endPoint y: 304, distance: 64.2
click at [560, 304] on div "[STREET_ADDRESS][PERSON_NAME][PERSON_NAME]" at bounding box center [562, 316] width 346 height 299
drag, startPoint x: 561, startPoint y: 304, endPoint x: 568, endPoint y: 373, distance: 69.1
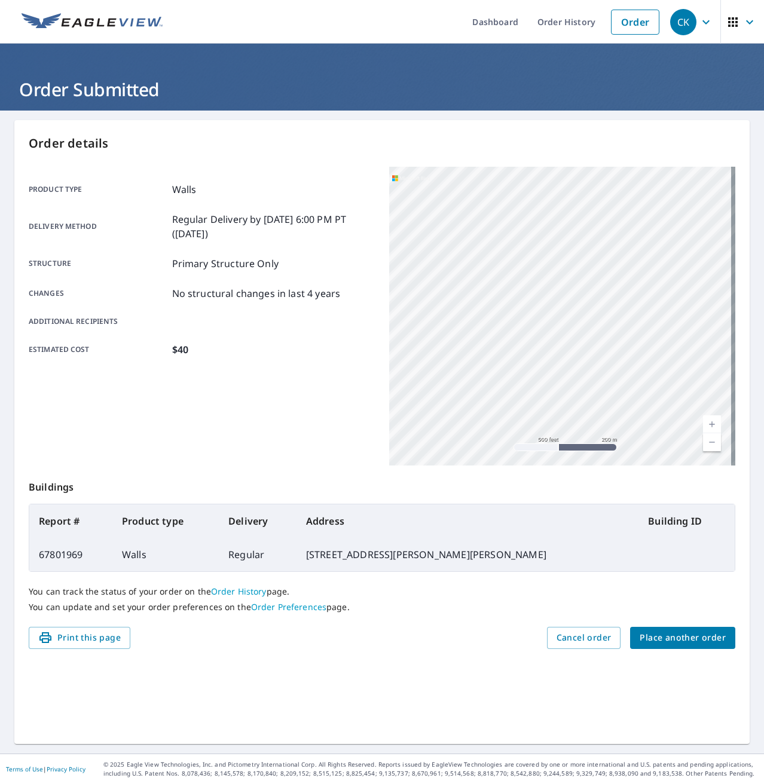
click at [568, 372] on div "[STREET_ADDRESS][PERSON_NAME][PERSON_NAME]" at bounding box center [562, 316] width 346 height 299
drag, startPoint x: 524, startPoint y: 295, endPoint x: 523, endPoint y: 354, distance: 59.8
click at [523, 355] on div "[STREET_ADDRESS][PERSON_NAME][PERSON_NAME]" at bounding box center [562, 316] width 346 height 299
drag, startPoint x: 509, startPoint y: 391, endPoint x: 564, endPoint y: 253, distance: 148.6
click at [564, 253] on div "[STREET_ADDRESS][PERSON_NAME][PERSON_NAME]" at bounding box center [562, 316] width 346 height 299
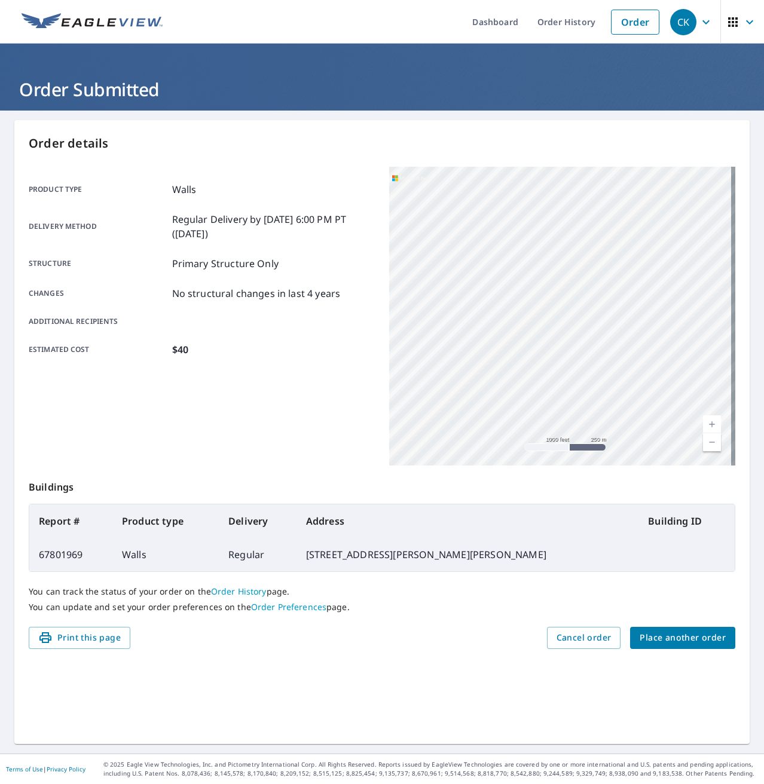
drag, startPoint x: 538, startPoint y: 332, endPoint x: 536, endPoint y: 320, distance: 11.6
click at [536, 320] on div "[STREET_ADDRESS][PERSON_NAME][PERSON_NAME]" at bounding box center [562, 316] width 346 height 299
drag, startPoint x: 511, startPoint y: 376, endPoint x: 544, endPoint y: 249, distance: 132.0
click at [544, 249] on div "[STREET_ADDRESS][PERSON_NAME][PERSON_NAME]" at bounding box center [562, 316] width 346 height 299
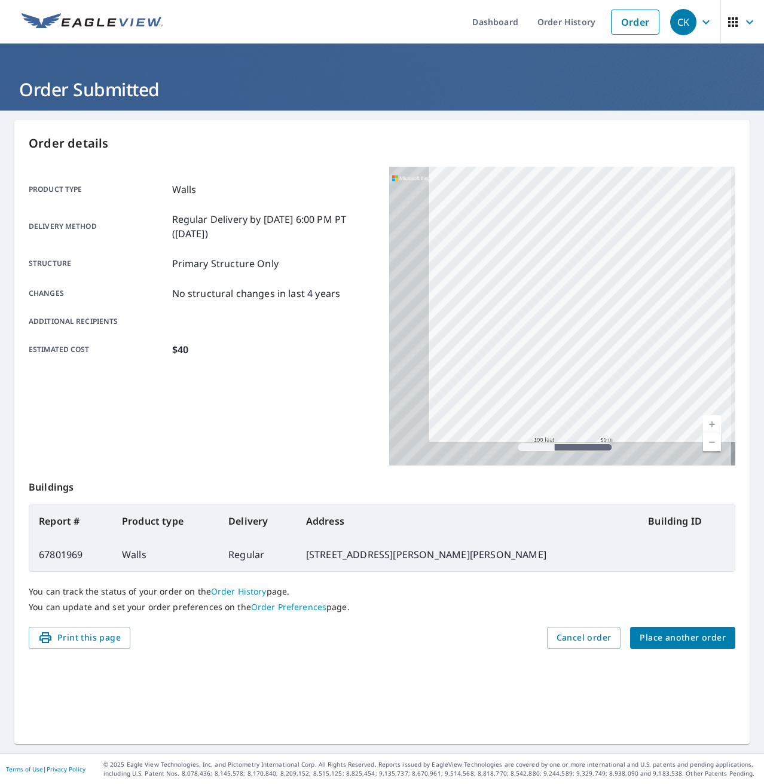
drag, startPoint x: 515, startPoint y: 377, endPoint x: 595, endPoint y: 333, distance: 92.0
click at [595, 333] on div "[STREET_ADDRESS][PERSON_NAME][PERSON_NAME]" at bounding box center [562, 316] width 346 height 299
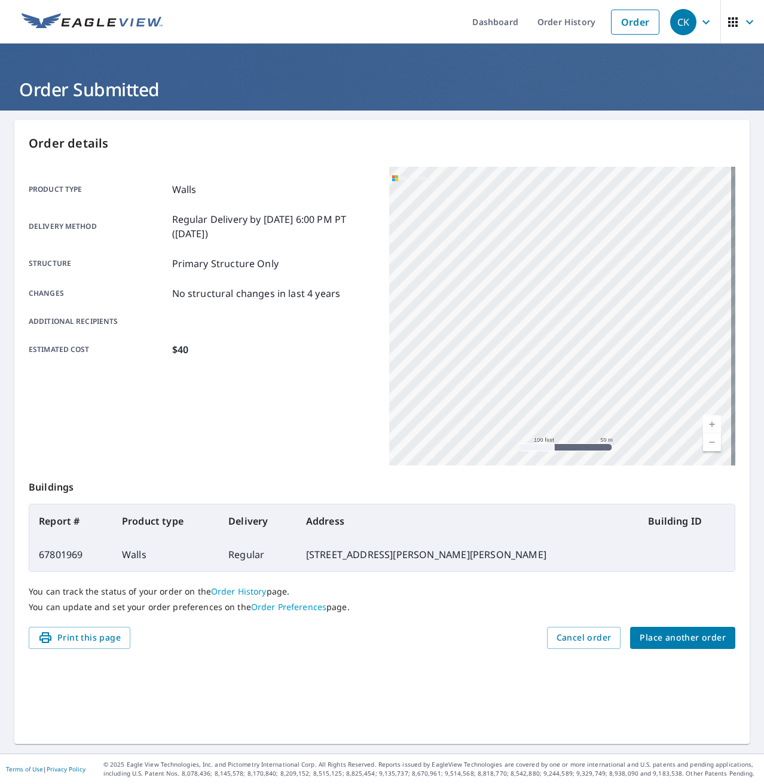
drag, startPoint x: 564, startPoint y: 353, endPoint x: 659, endPoint y: 403, distance: 106.7
click at [659, 403] on div "[STREET_ADDRESS][PERSON_NAME][PERSON_NAME]" at bounding box center [562, 316] width 346 height 299
drag, startPoint x: 565, startPoint y: 375, endPoint x: 538, endPoint y: 317, distance: 63.9
click at [537, 311] on div "[STREET_ADDRESS][PERSON_NAME][PERSON_NAME]" at bounding box center [562, 316] width 346 height 299
drag, startPoint x: 534, startPoint y: 372, endPoint x: 557, endPoint y: 403, distance: 38.8
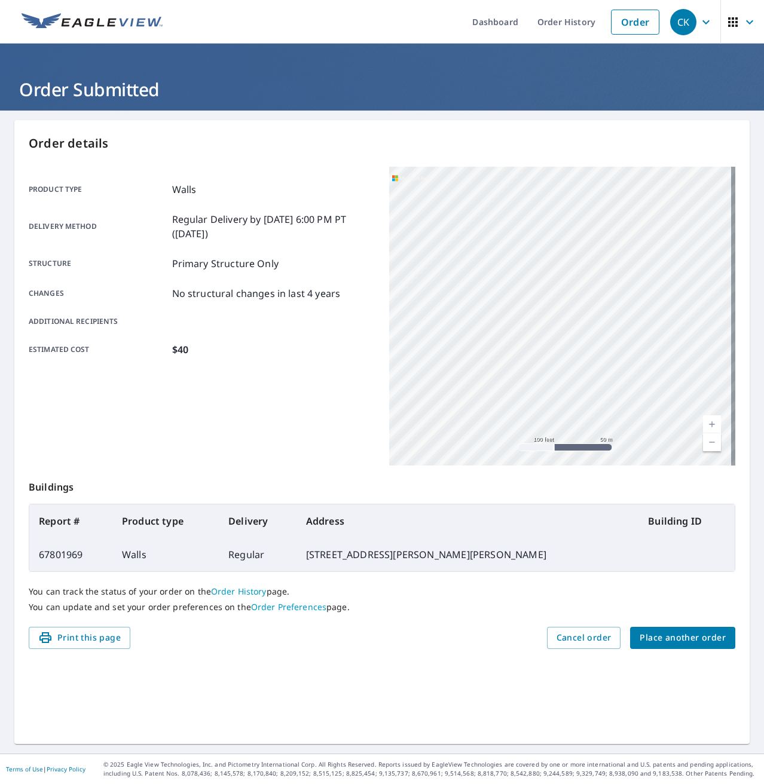
click at [558, 406] on div "[STREET_ADDRESS][PERSON_NAME][PERSON_NAME]" at bounding box center [562, 316] width 346 height 299
click at [513, 342] on div "[STREET_ADDRESS][PERSON_NAME][PERSON_NAME]" at bounding box center [562, 316] width 346 height 299
drag, startPoint x: 507, startPoint y: 343, endPoint x: 521, endPoint y: 362, distance: 23.1
click at [521, 362] on div "[STREET_ADDRESS][PERSON_NAME][PERSON_NAME]" at bounding box center [562, 316] width 346 height 299
